Goal: Task Accomplishment & Management: Manage account settings

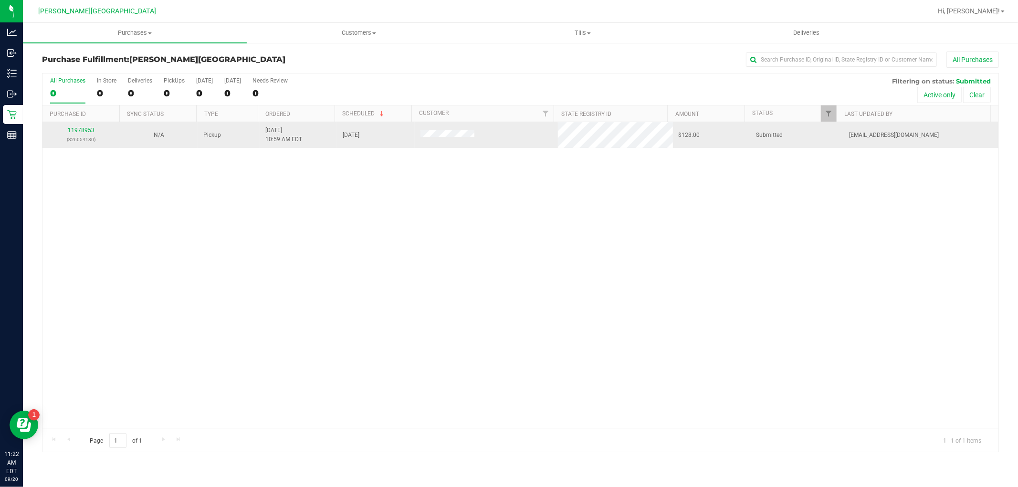
click at [92, 137] on p "(326054180)" at bounding box center [81, 139] width 66 height 9
click at [86, 136] on p "(326054180)" at bounding box center [81, 139] width 66 height 9
click at [82, 130] on link "11978953" at bounding box center [81, 130] width 27 height 7
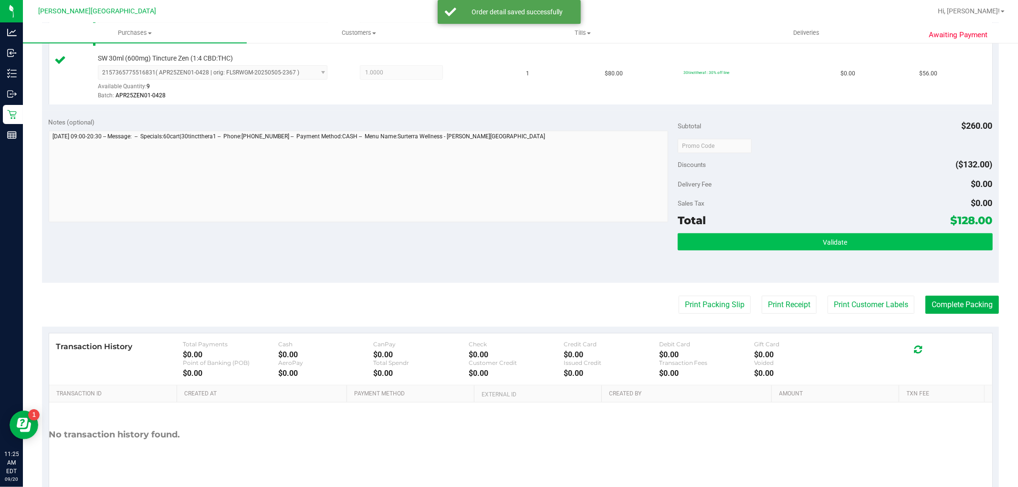
scroll to position [371, 0]
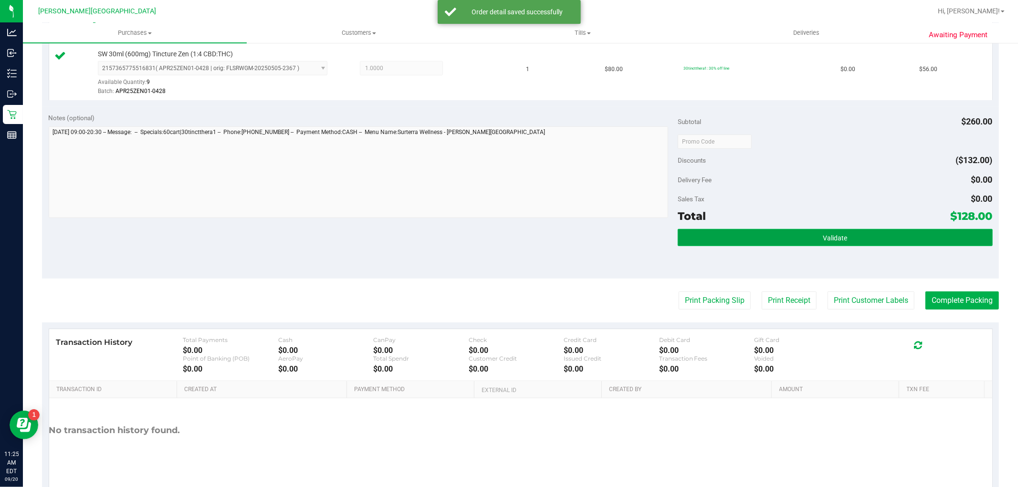
click at [857, 244] on button "Validate" at bounding box center [835, 237] width 315 height 17
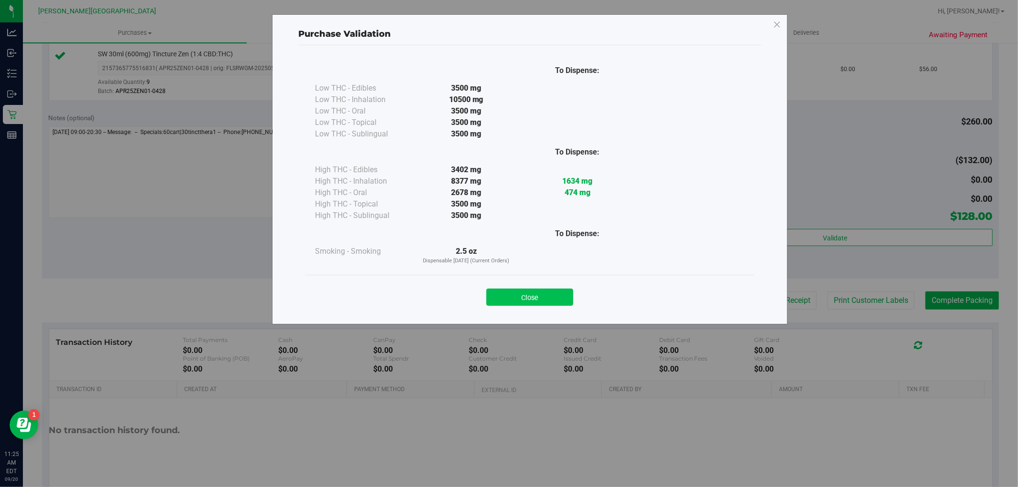
click at [533, 290] on button "Close" at bounding box center [529, 297] width 87 height 17
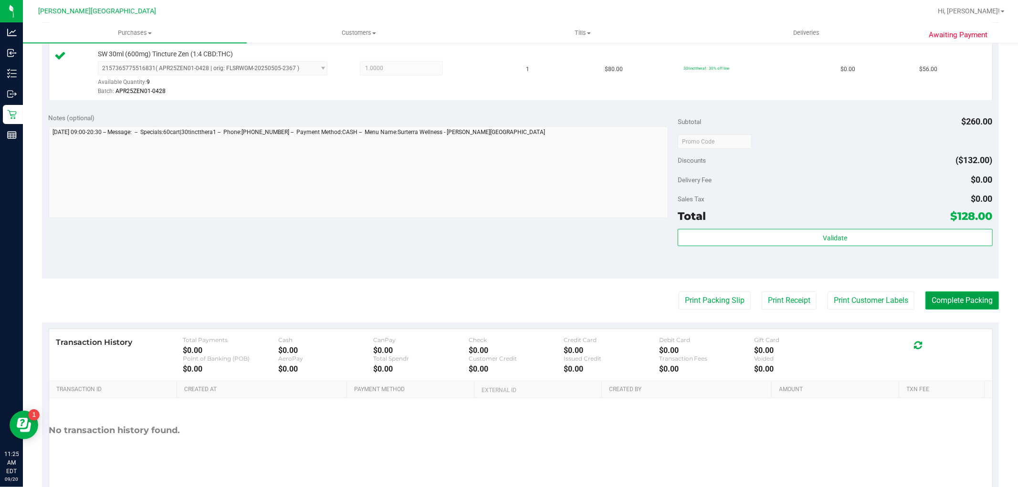
click at [944, 296] on button "Complete Packing" at bounding box center [961, 301] width 73 height 18
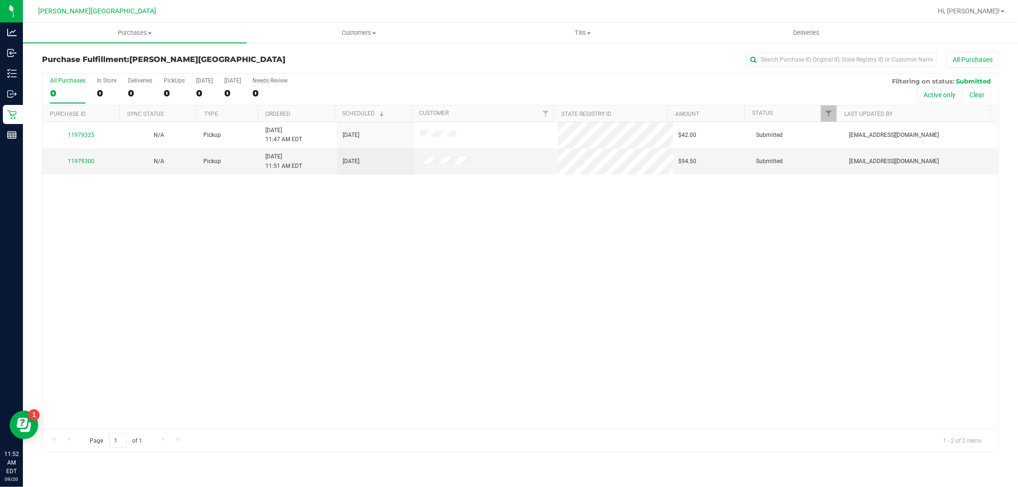
click at [189, 207] on div "11979325 N/A Pickup [DATE] 11:47 AM EDT 9/20/2025 $42.00 Submitted [EMAIL_ADDRE…" at bounding box center [520, 275] width 956 height 307
